Goal: Contribute content

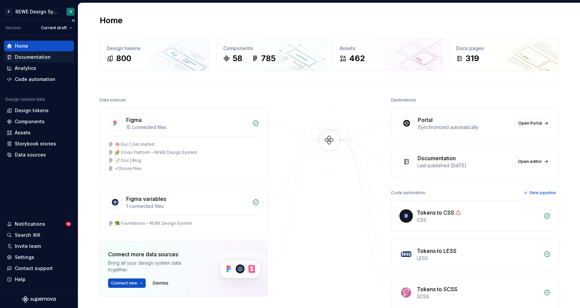
click at [34, 57] on div "Documentation" at bounding box center [33, 57] width 36 height 7
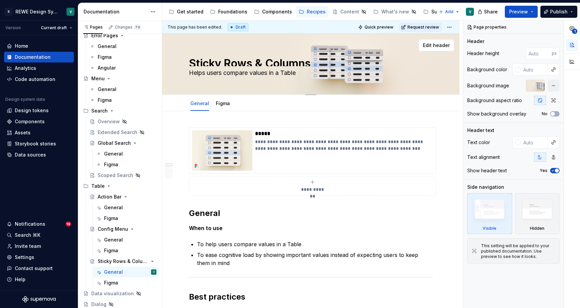
scroll to position [115, 0]
click at [264, 14] on div "Components" at bounding box center [277, 11] width 30 height 7
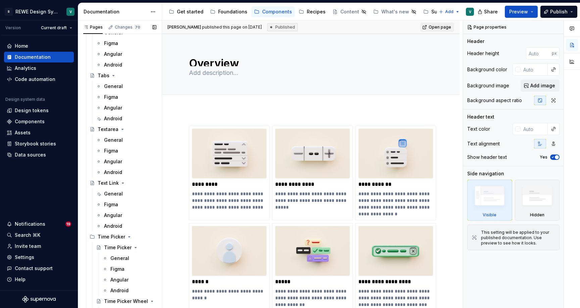
scroll to position [2366, 0]
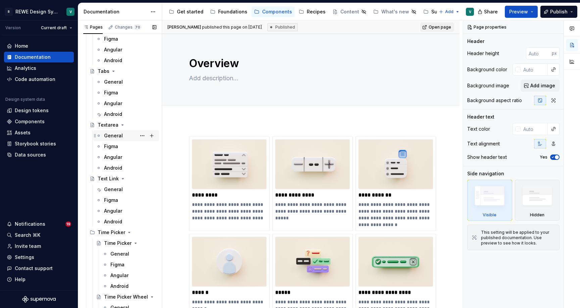
click at [120, 138] on div "General" at bounding box center [113, 135] width 19 height 7
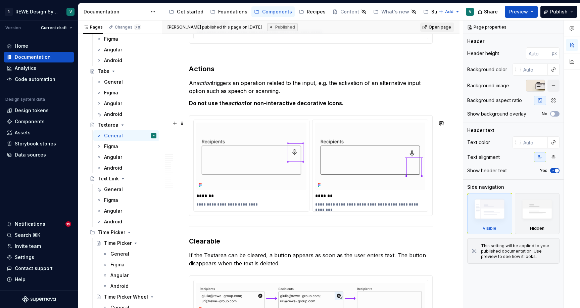
scroll to position [1742, 0]
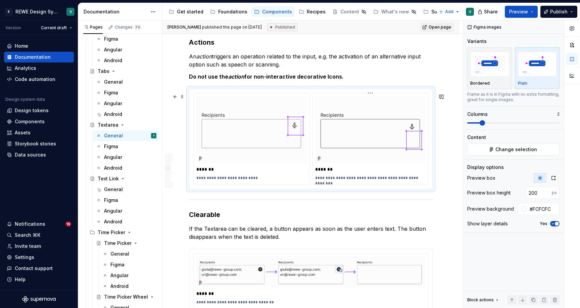
click at [401, 121] on img at bounding box center [370, 130] width 110 height 48
click at [417, 168] on div "**********" at bounding box center [369, 138] width 115 height 91
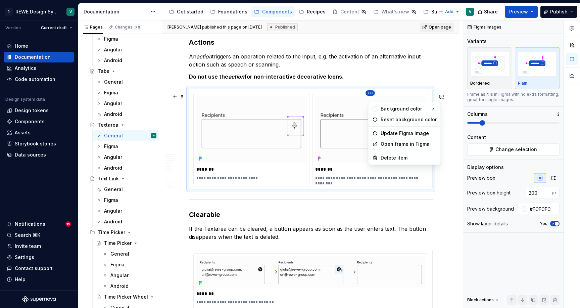
click at [373, 97] on html "R REWE Design System V Version Current draft Home Documentation Analytics Code …" at bounding box center [290, 154] width 580 height 308
click at [390, 132] on div "Update Figma image" at bounding box center [408, 133] width 56 height 7
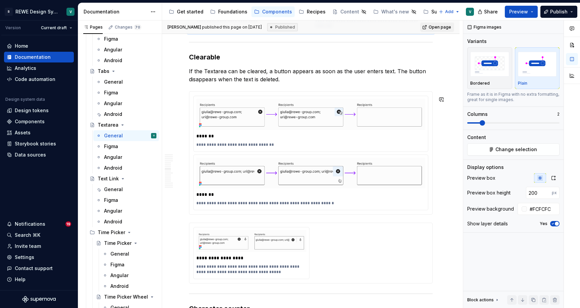
scroll to position [1903, 0]
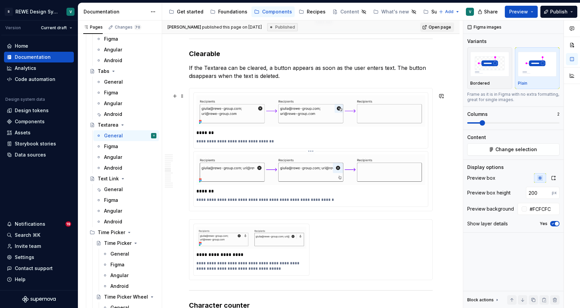
click at [361, 162] on img at bounding box center [310, 169] width 229 height 31
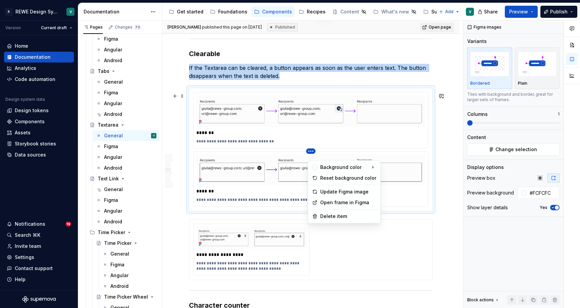
click at [312, 157] on html "R REWE Design System V Version Current draft Home Documentation Analytics Code …" at bounding box center [290, 154] width 580 height 308
click at [335, 189] on div "Update Figma image" at bounding box center [348, 191] width 56 height 7
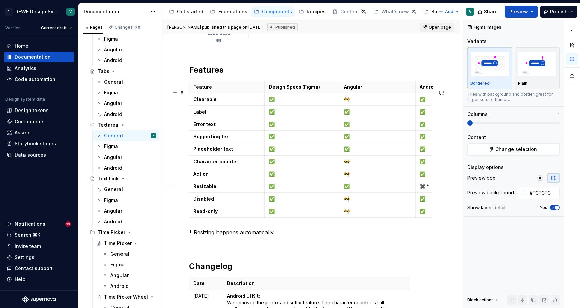
scroll to position [3133, 0]
click at [559, 13] on span "Publish" at bounding box center [558, 11] width 17 height 7
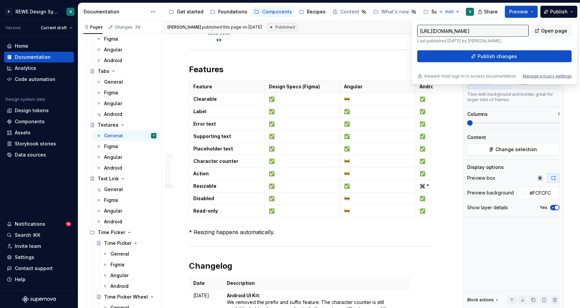
type textarea "*"
